Goal: Task Accomplishment & Management: Complete application form

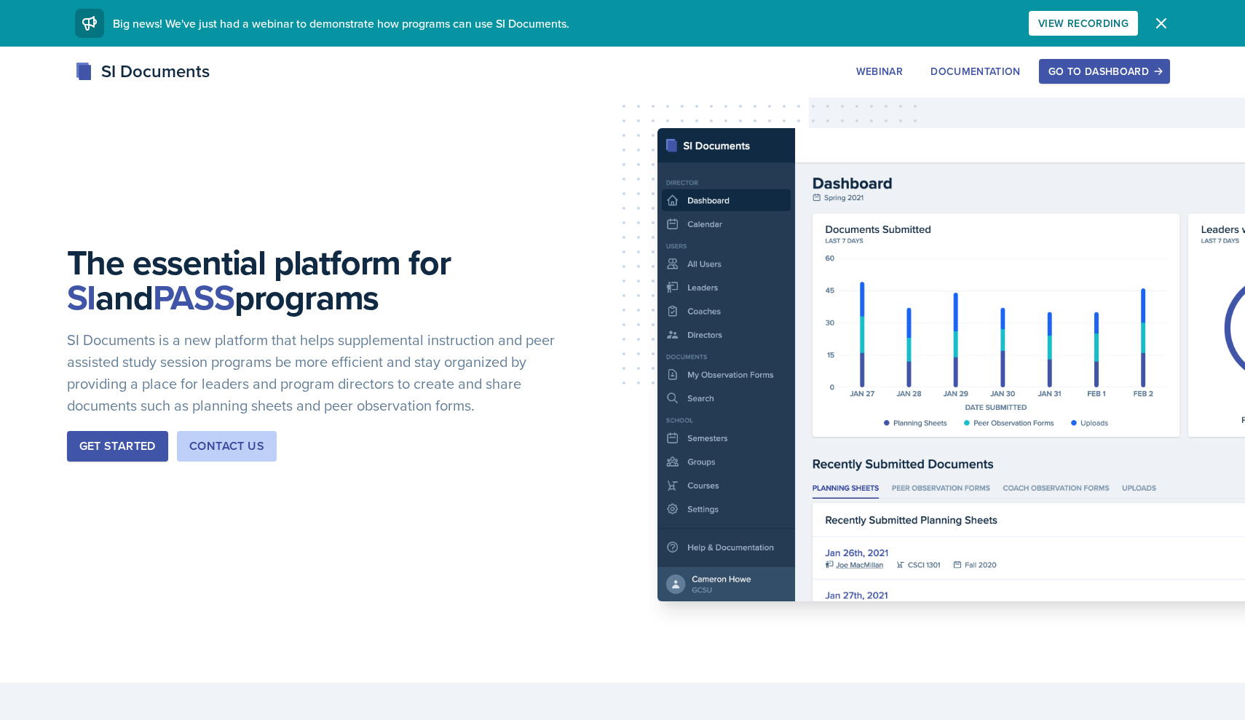
click at [1085, 74] on div "Go to Dashboard" at bounding box center [1104, 72] width 112 height 12
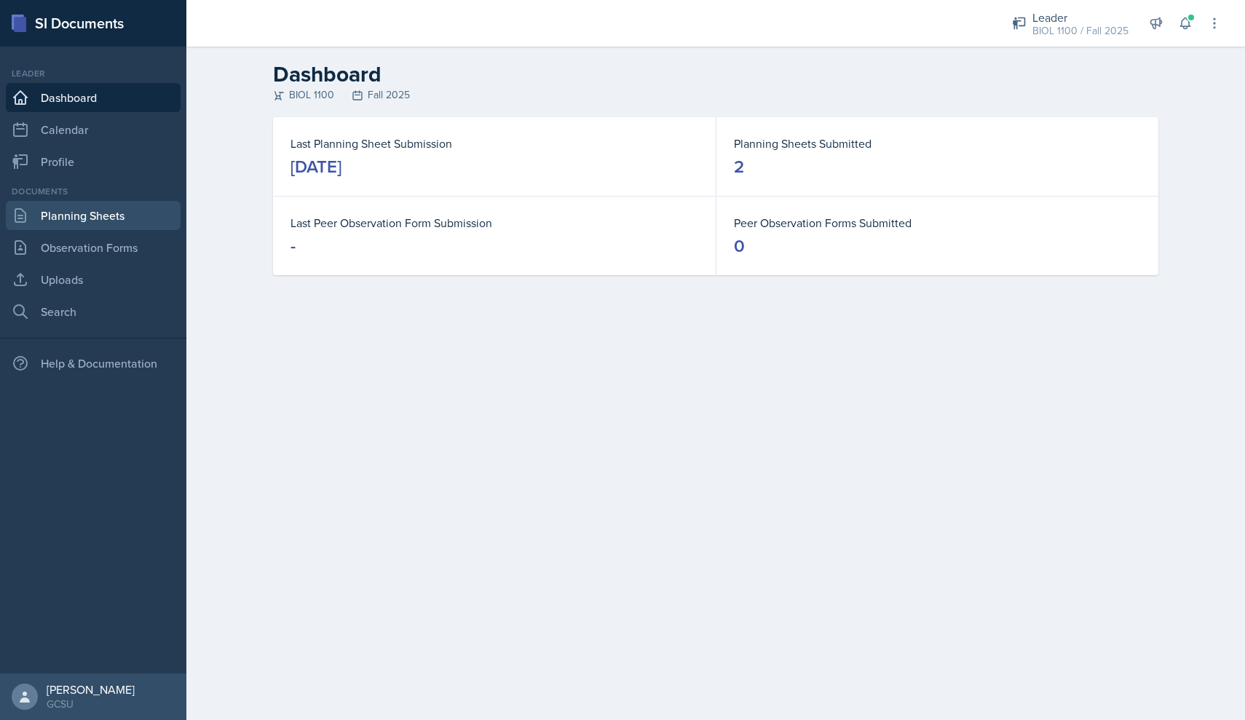
click at [90, 217] on link "Planning Sheets" at bounding box center [93, 215] width 175 height 29
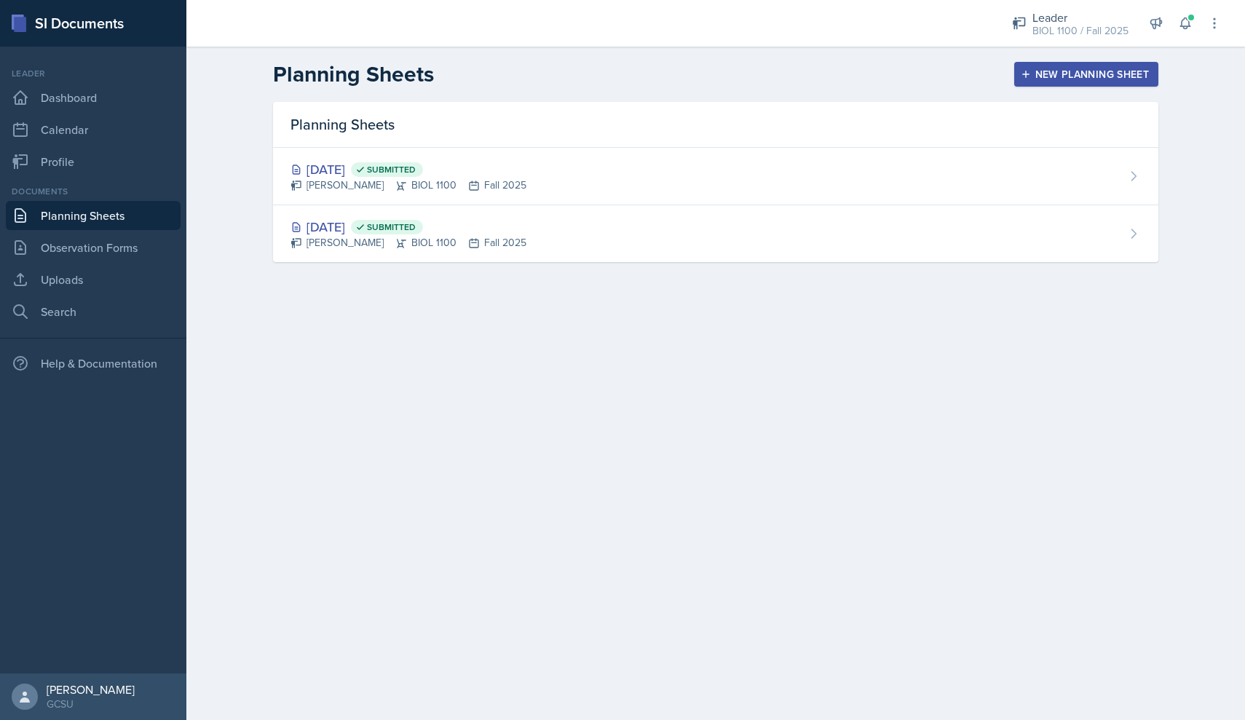
click at [1055, 75] on div "New Planning Sheet" at bounding box center [1085, 74] width 125 height 12
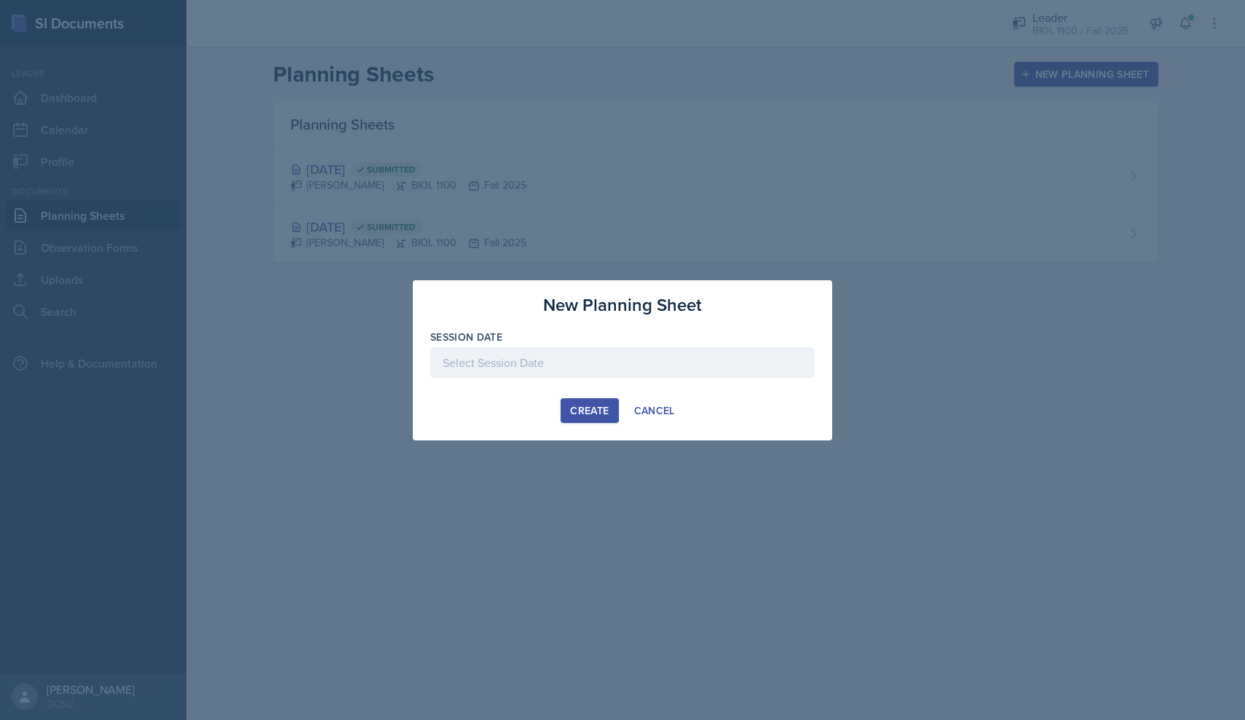
click at [545, 363] on div at bounding box center [622, 362] width 384 height 31
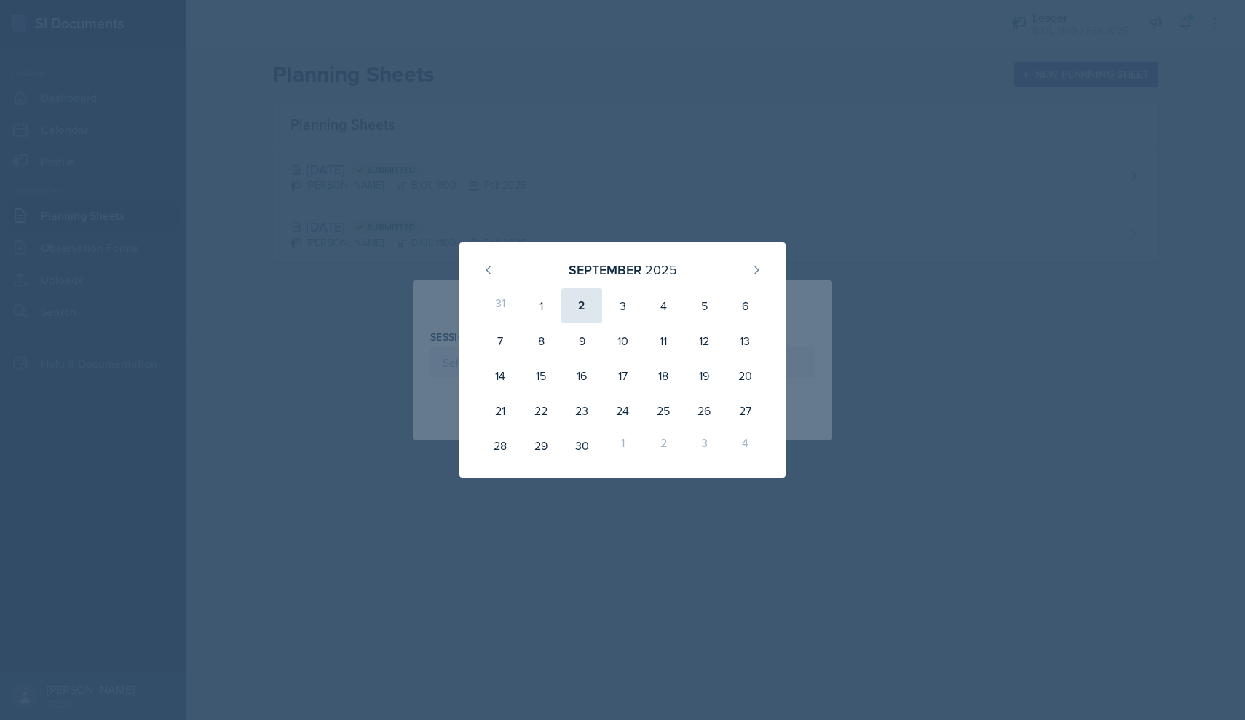
click at [581, 307] on div "2" at bounding box center [581, 305] width 41 height 35
type input "[DATE]"
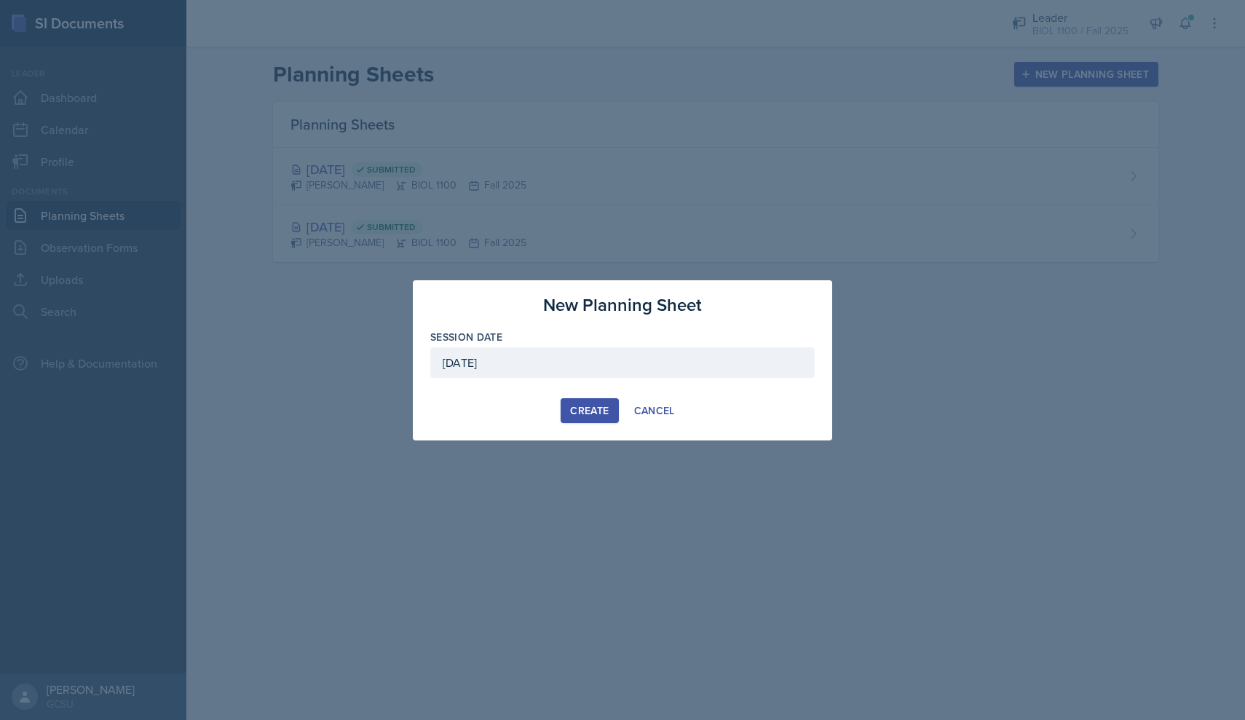
click at [589, 416] on div "Create" at bounding box center [589, 411] width 39 height 12
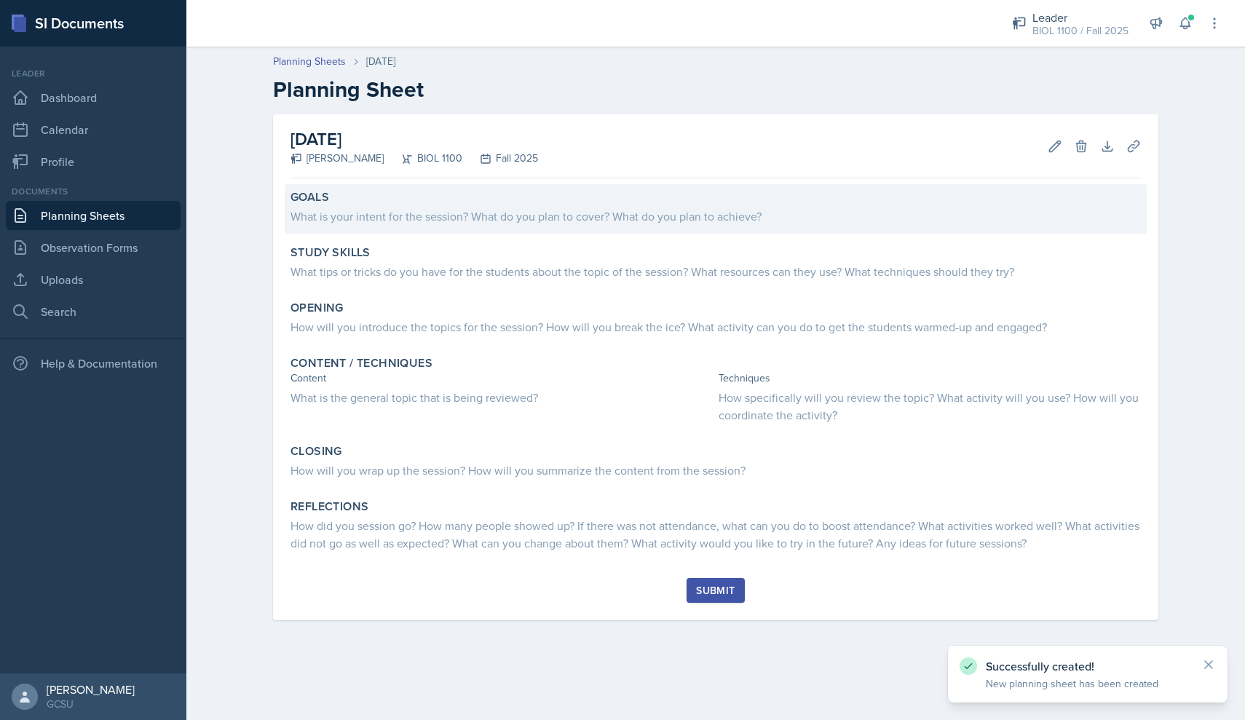
click at [540, 212] on div "What is your intent for the session? What do you plan to cover? What do you pla…" at bounding box center [715, 215] width 850 height 17
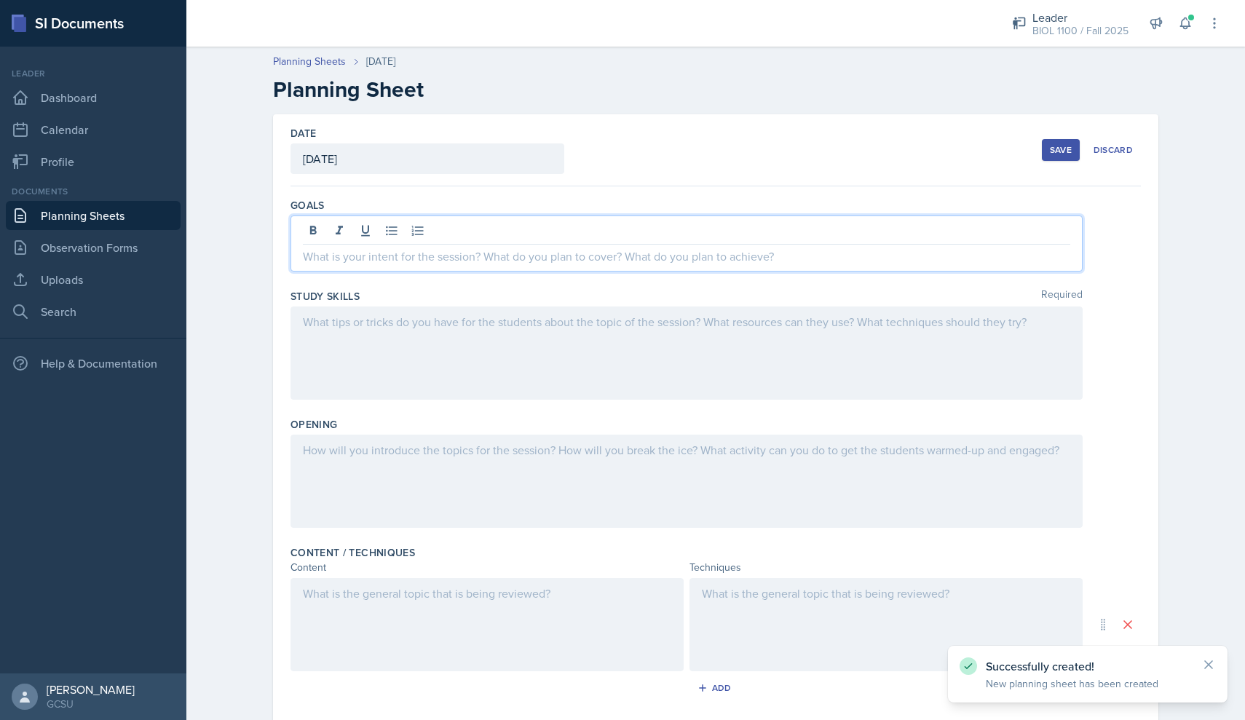
click at [502, 229] on div at bounding box center [686, 243] width 792 height 56
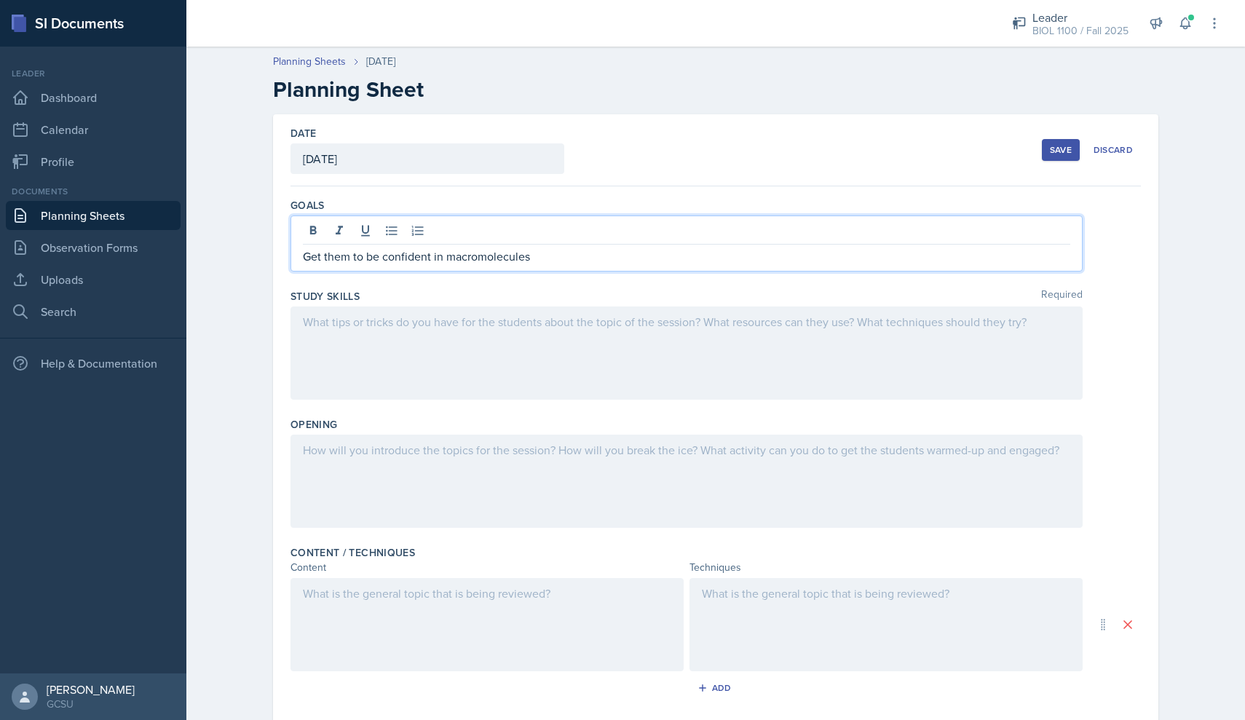
click at [395, 344] on div at bounding box center [686, 352] width 792 height 93
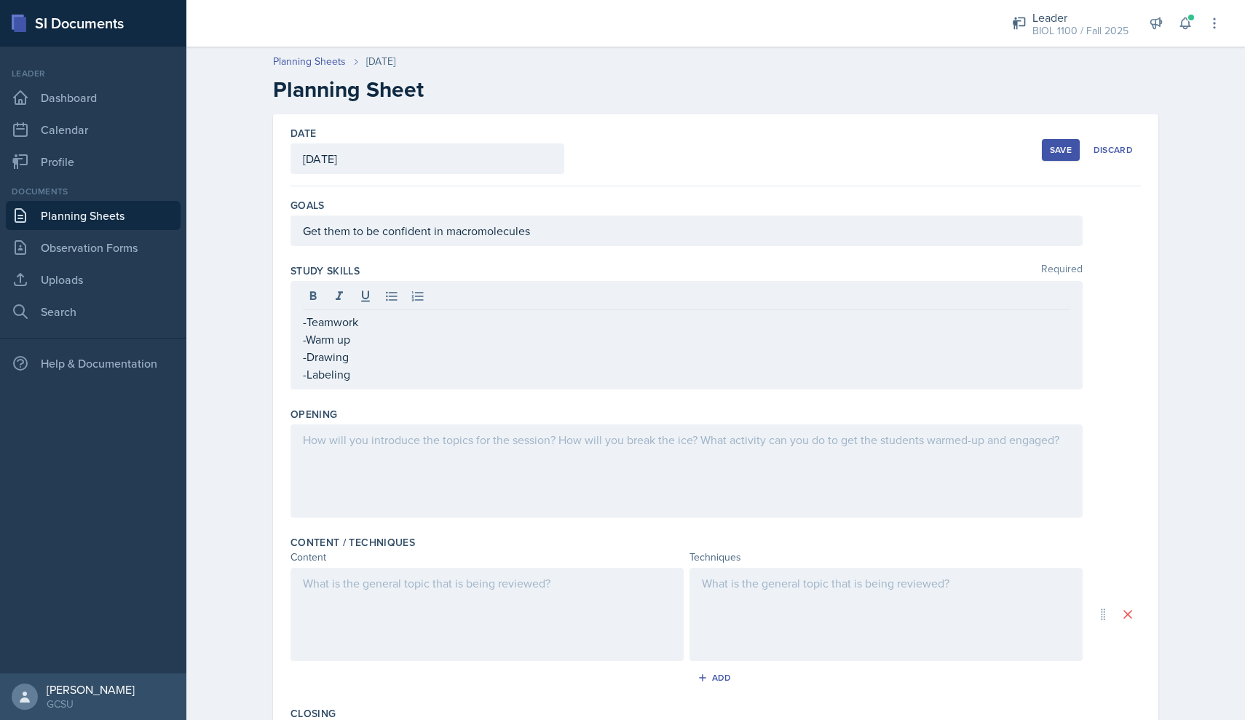
click at [521, 451] on div at bounding box center [686, 470] width 792 height 93
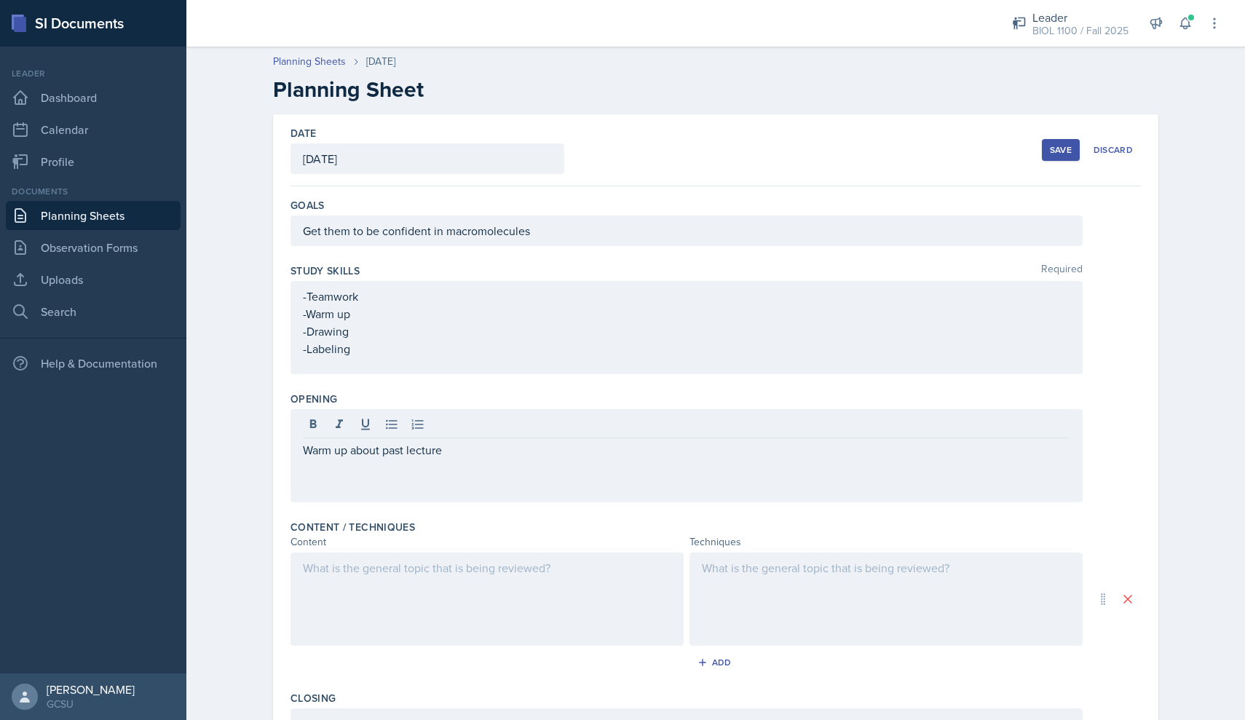
click at [822, 579] on div at bounding box center [885, 598] width 393 height 93
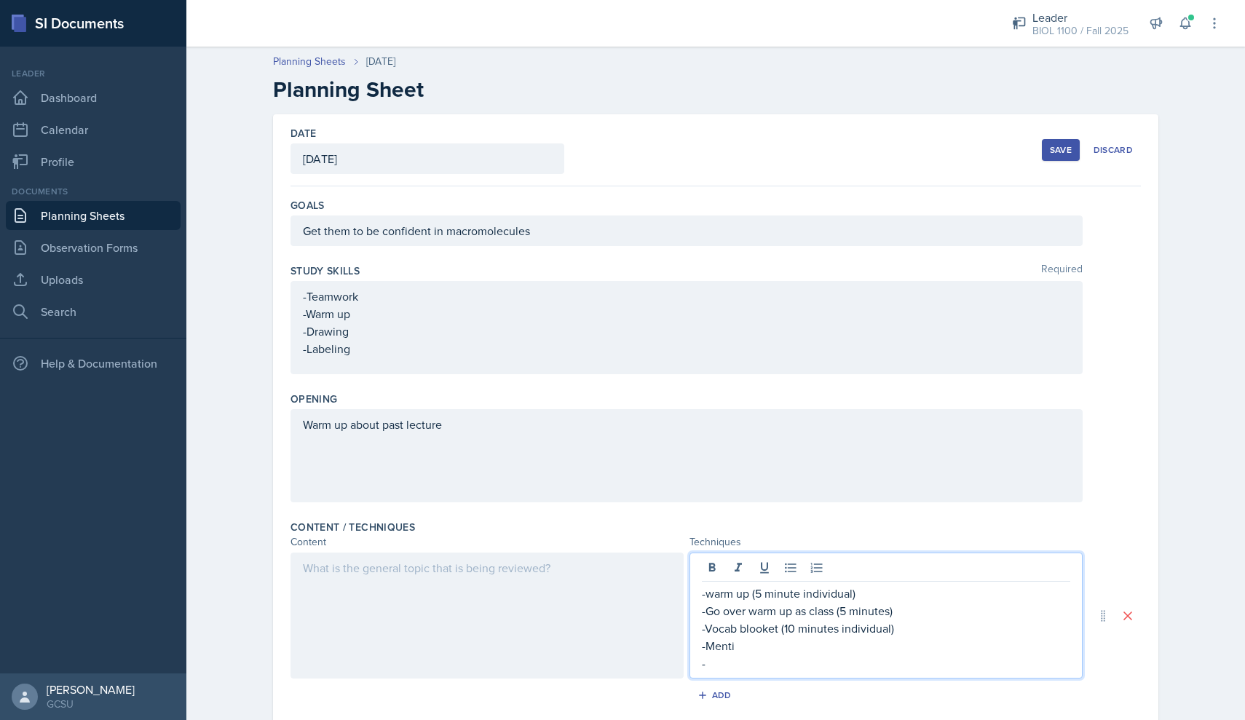
click at [739, 646] on p "-Menti" at bounding box center [886, 645] width 368 height 17
click at [720, 662] on p "-" at bounding box center [886, 662] width 368 height 17
click at [923, 664] on p "-Practice labeling with a partner (15 minutes)" at bounding box center [886, 662] width 368 height 17
click at [1027, 662] on p "-Practice labeling with a partner (15 minutes at chalk board)" at bounding box center [886, 662] width 368 height 17
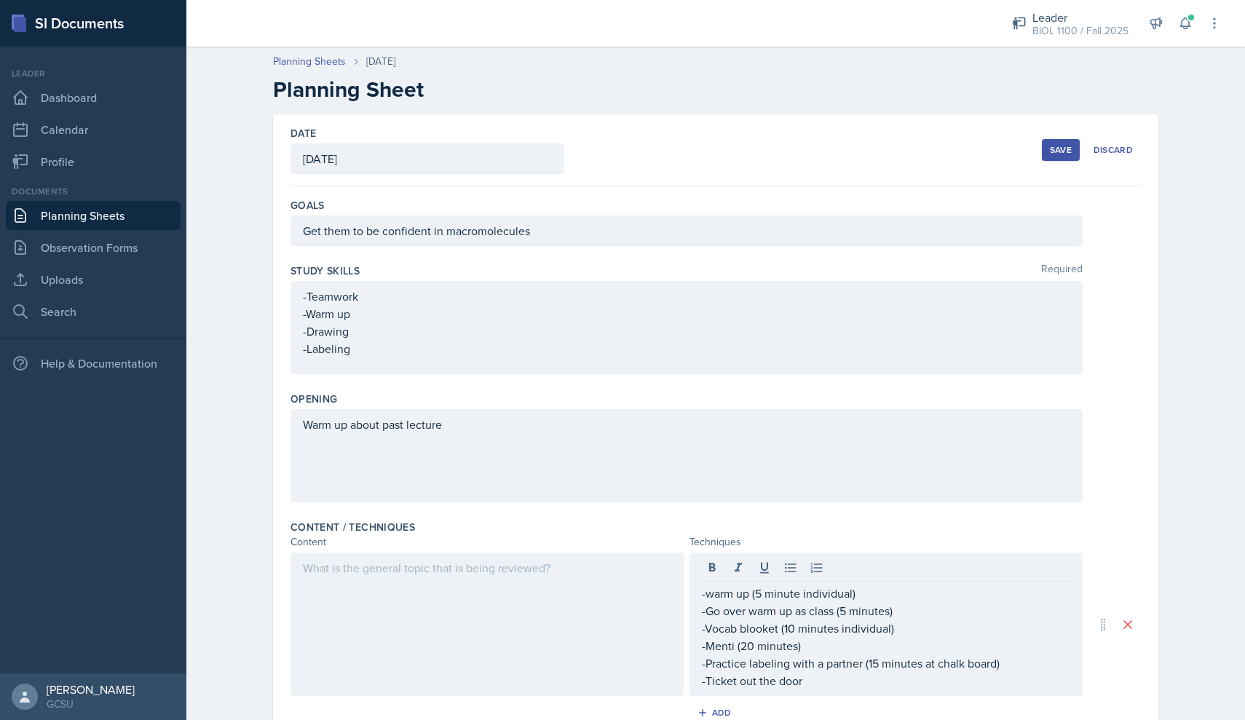
click at [528, 595] on div at bounding box center [486, 623] width 393 height 143
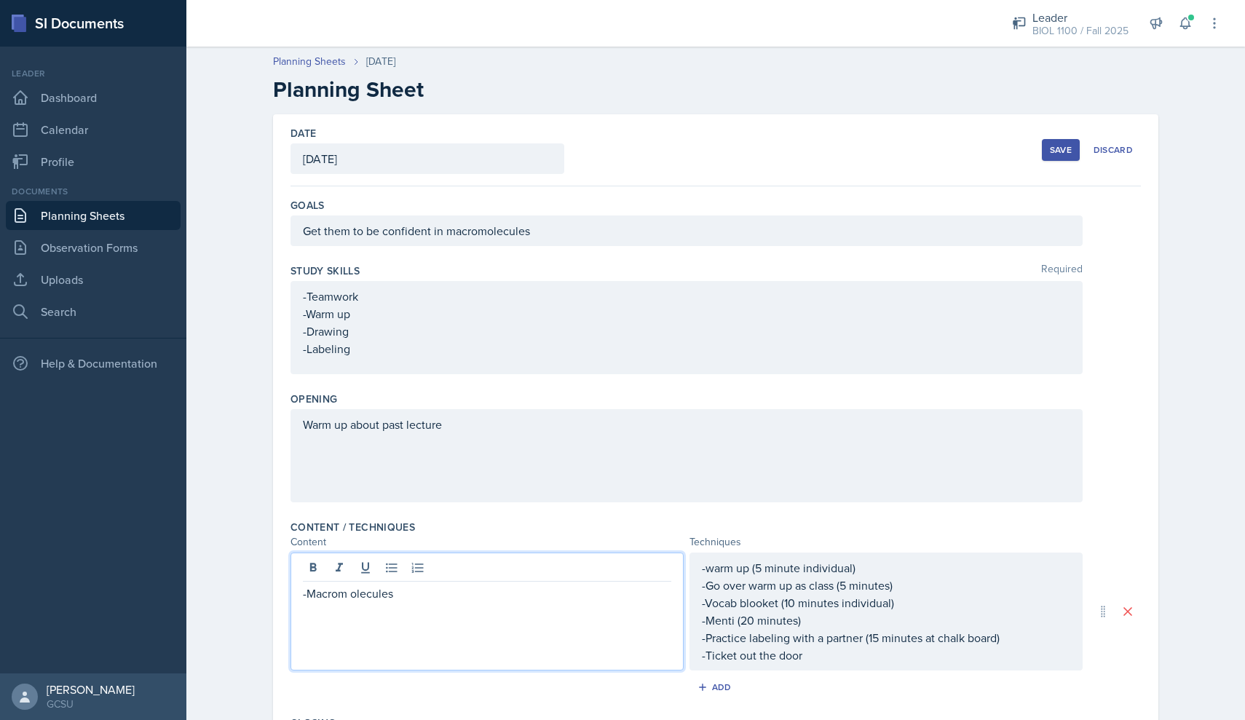
click at [351, 595] on p "-Macrom olecules" at bounding box center [487, 592] width 368 height 17
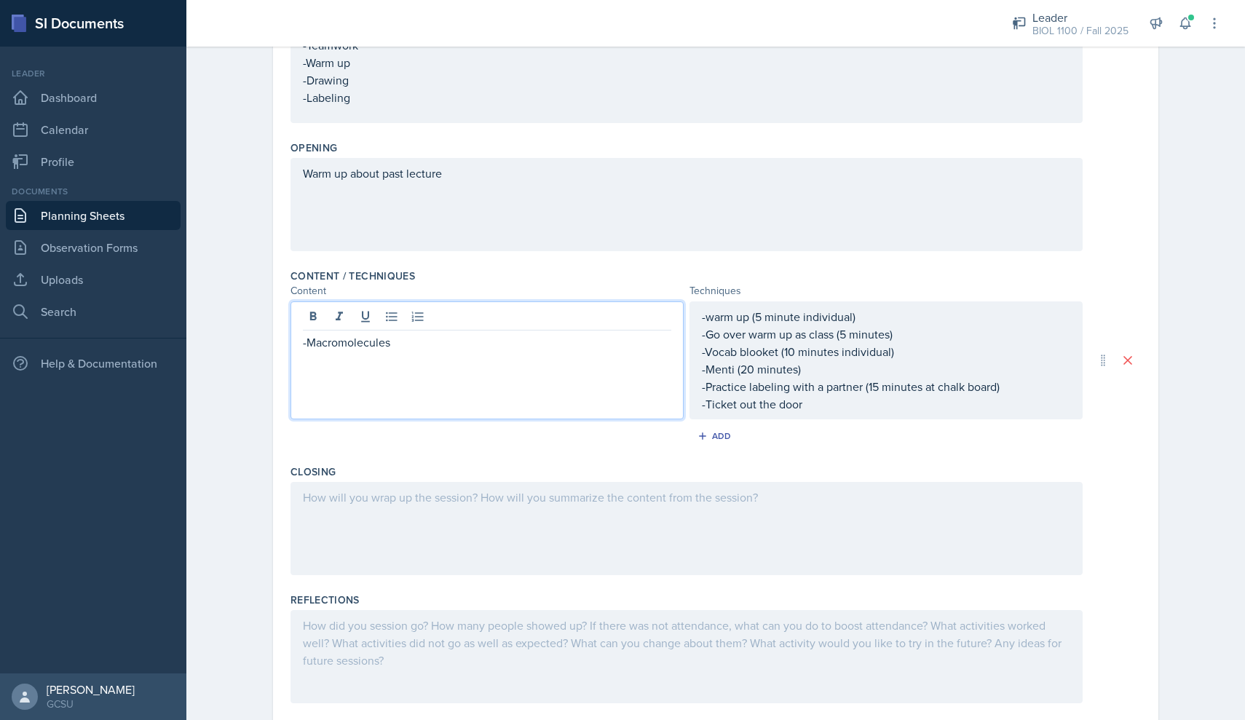
scroll to position [258, 0]
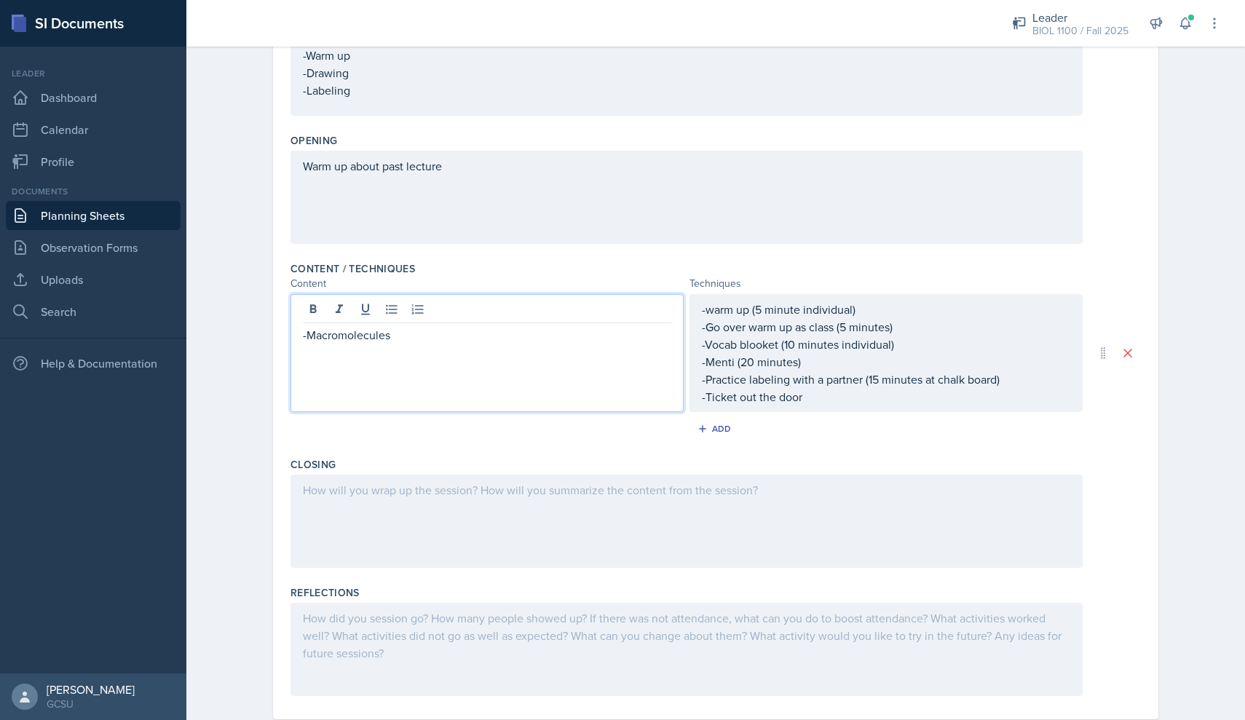
click at [437, 508] on div at bounding box center [686, 521] width 792 height 93
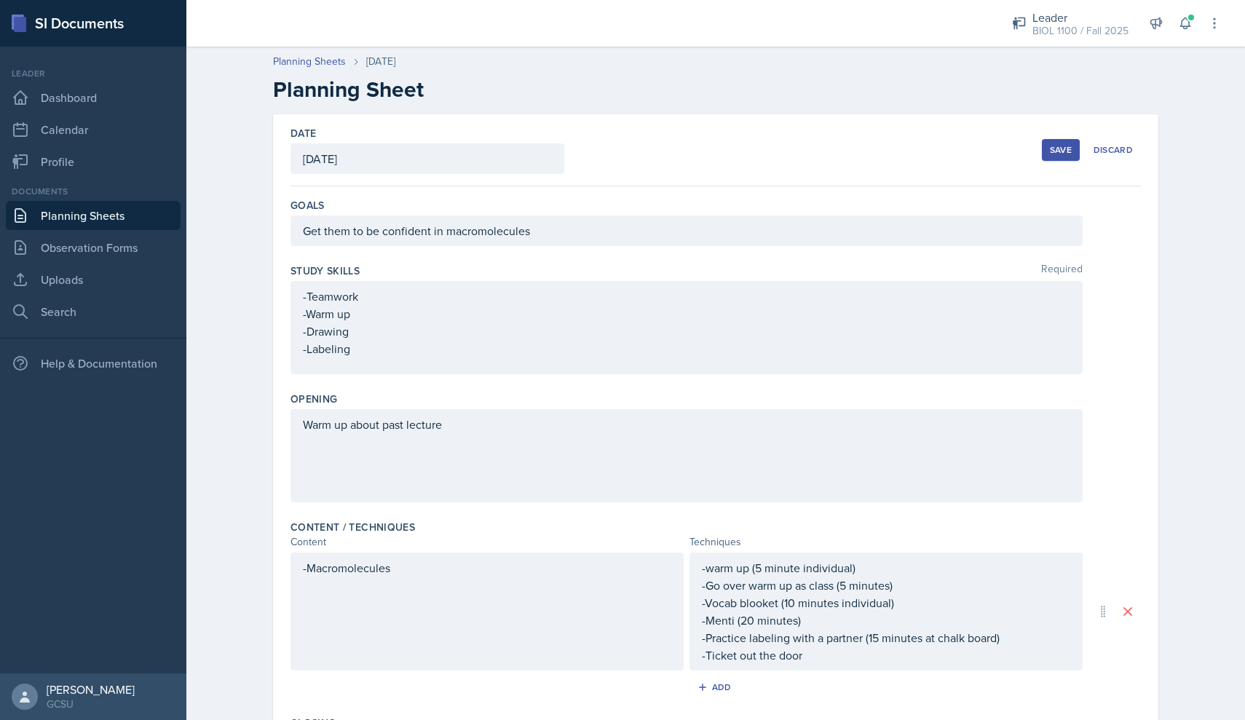
scroll to position [0, 0]
click at [1063, 149] on div "Save" at bounding box center [1061, 150] width 22 height 12
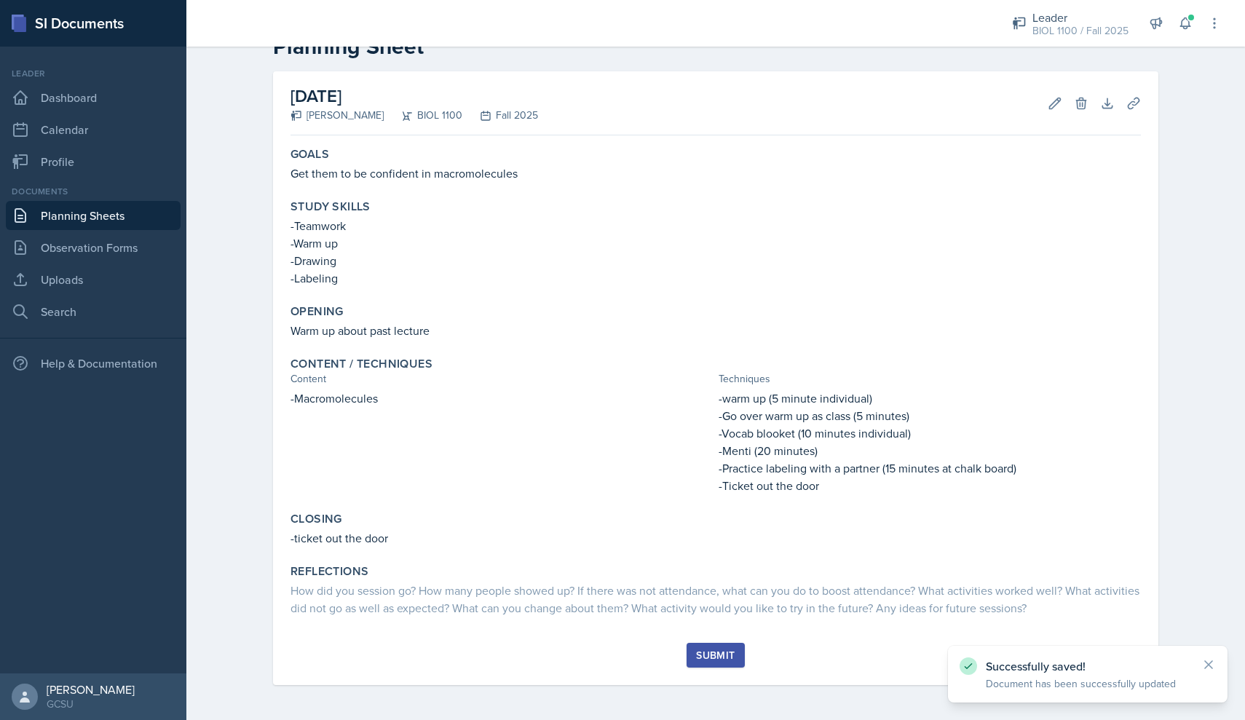
scroll to position [43, 0]
click at [708, 658] on div "Submit" at bounding box center [715, 655] width 39 height 12
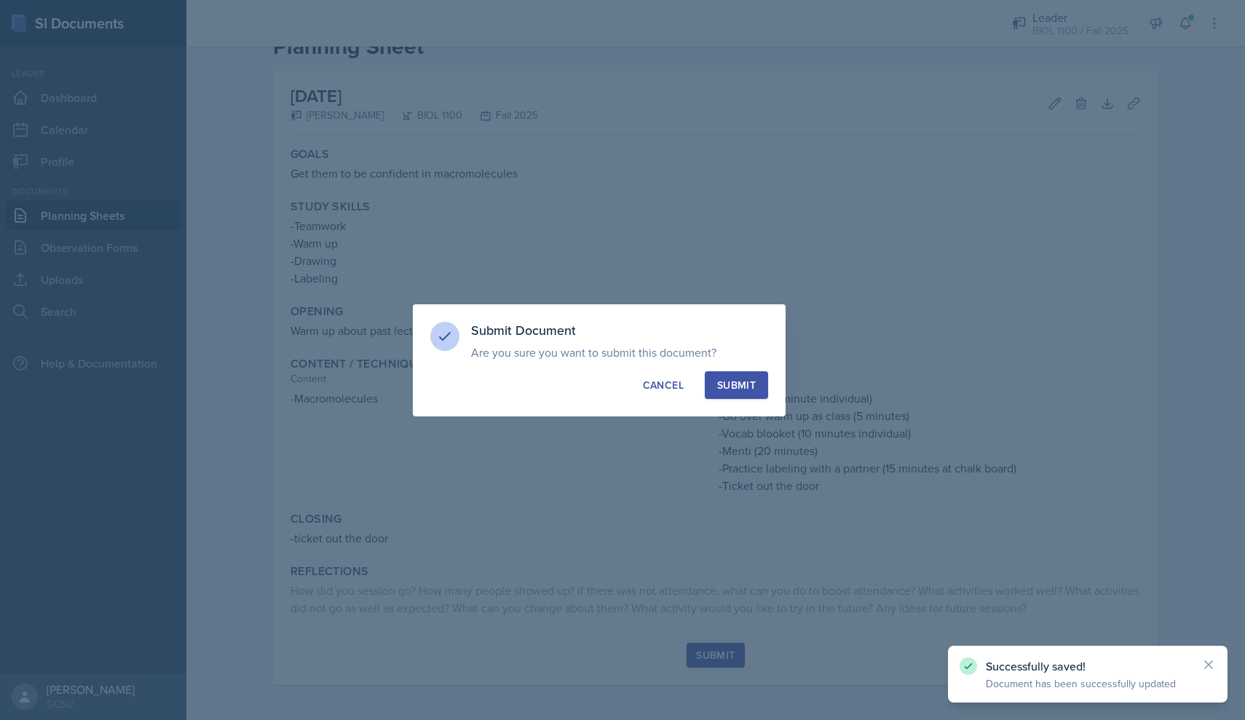
click at [740, 380] on div "Submit" at bounding box center [736, 385] width 39 height 15
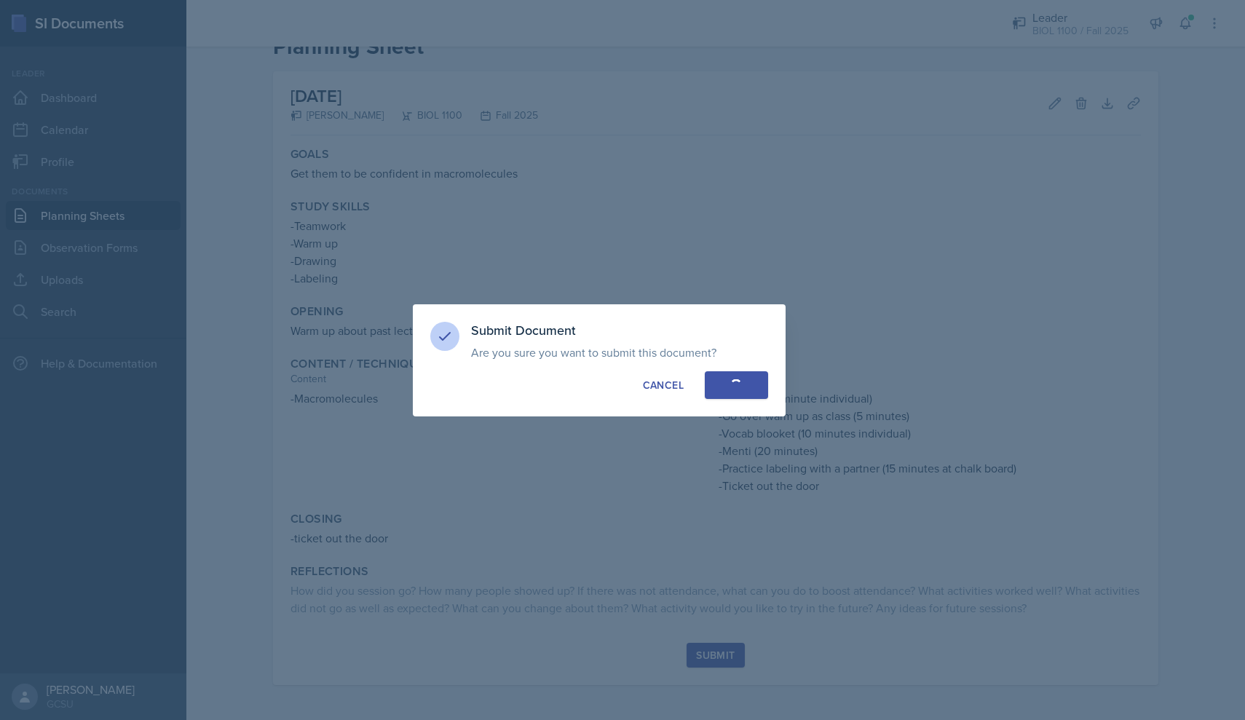
scroll to position [0, 0]
